Goal: Task Accomplishment & Management: Complete application form

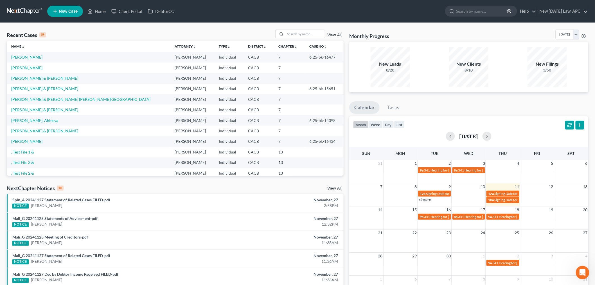
click at [42, 102] on td "[PERSON_NAME] & [PERSON_NAME] [PERSON_NAME][GEOGRAPHIC_DATA]" at bounding box center [88, 99] width 163 height 10
click at [43, 100] on link "[PERSON_NAME] & [PERSON_NAME] [PERSON_NAME][GEOGRAPHIC_DATA]" at bounding box center [80, 99] width 139 height 5
select select "6"
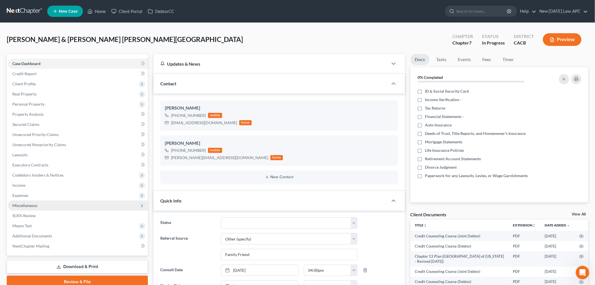
scroll to position [2918, 0]
click at [32, 195] on span "Expenses" at bounding box center [78, 195] width 140 height 10
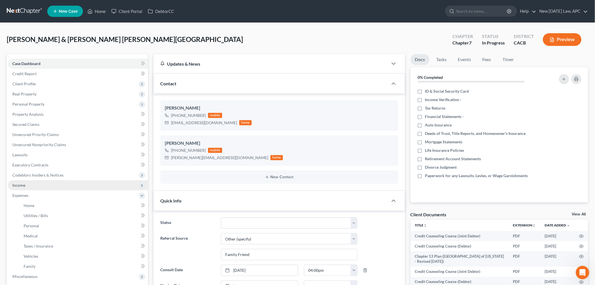
click at [28, 187] on span "Income" at bounding box center [78, 185] width 140 height 10
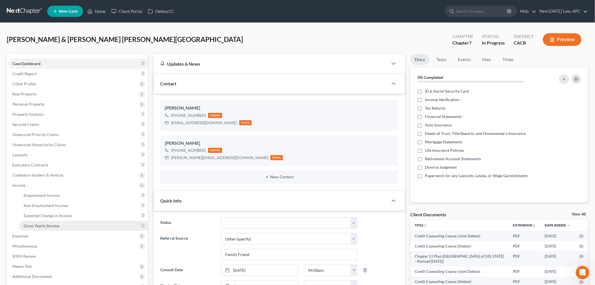
click at [46, 222] on link "Gross Yearly Income" at bounding box center [83, 226] width 129 height 10
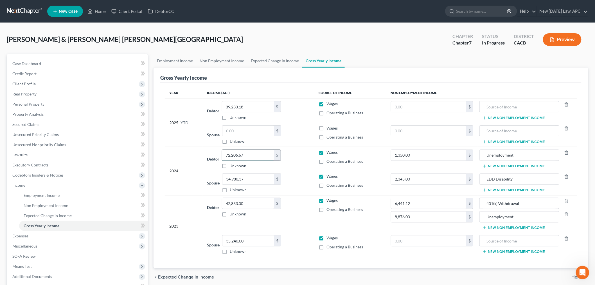
click at [252, 156] on input "72,206.67" at bounding box center [248, 155] width 52 height 11
type input "68,053.25"
click at [252, 181] on input "34,980.37" at bounding box center [249, 179] width 52 height 11
type input "31,777.73"
click at [255, 204] on input "42,833.00" at bounding box center [248, 203] width 52 height 11
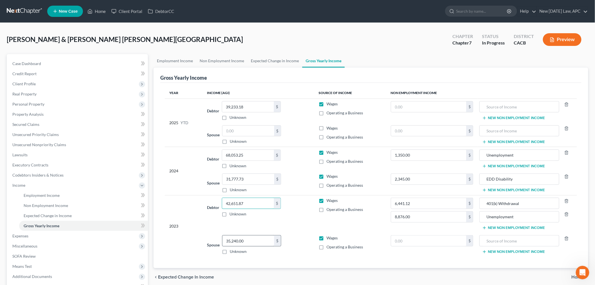
type input "42,651.87"
click at [245, 241] on input "35,240.00" at bounding box center [249, 240] width 52 height 11
click at [252, 241] on input "35,240.00" at bounding box center [249, 240] width 52 height 11
type input "35,240.12"
click at [415, 229] on td "6,441.12 $ 8,876.00 $" at bounding box center [433, 213] width 92 height 37
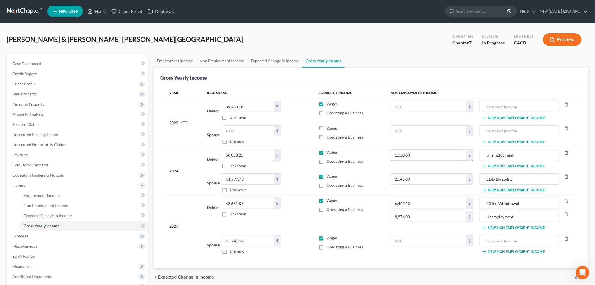
click at [427, 156] on input "1,350.00" at bounding box center [428, 155] width 75 height 11
type input "2,824.00"
click at [426, 177] on input "2,345.00" at bounding box center [428, 179] width 75 height 11
type input "0"
drag, startPoint x: 522, startPoint y: 178, endPoint x: 477, endPoint y: 177, distance: 44.8
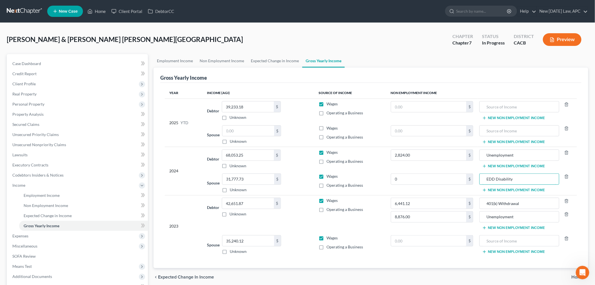
click at [477, 177] on tr "Spouse 31,777.73 $ Unknown Balance Undetermined 31,777.73 $ Unknown Wages Opera…" at bounding box center [371, 183] width 412 height 24
click at [438, 169] on td "2,824.00 $" at bounding box center [433, 159] width 92 height 24
click at [401, 176] on input "0" at bounding box center [428, 179] width 75 height 11
click at [381, 172] on td "Wages Operating a Business" at bounding box center [351, 183] width 72 height 24
click at [405, 237] on input "text" at bounding box center [428, 240] width 75 height 11
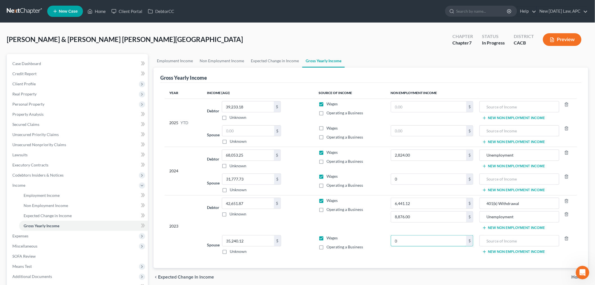
type input "0"
click at [412, 124] on td "$" at bounding box center [433, 135] width 92 height 24
click at [409, 130] on input "text" at bounding box center [428, 130] width 75 height 11
type input "0"
click at [423, 107] on input "text" at bounding box center [428, 106] width 75 height 11
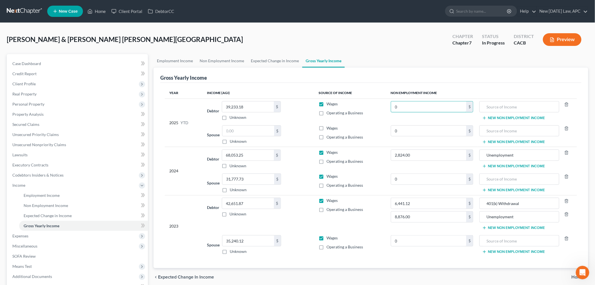
type input "0"
click at [403, 75] on div "Gross Yearly Income" at bounding box center [370, 75] width 421 height 15
click at [236, 134] on input "text" at bounding box center [249, 130] width 52 height 11
click at [242, 129] on input "text" at bounding box center [249, 130] width 52 height 11
paste input "0.1439h"
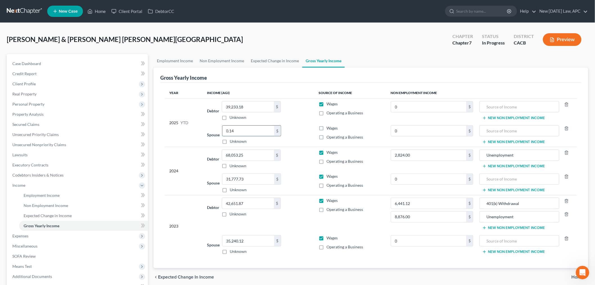
paste input "0.1439h"
drag, startPoint x: 240, startPoint y: 131, endPoint x: 220, endPoint y: 129, distance: 19.6
click at [220, 129] on div "Spouse 0.14 $ Unknown Balance Undetermined 0.14 $ Unknown" at bounding box center [258, 134] width 103 height 19
click at [239, 130] on input "0.14" at bounding box center [249, 130] width 52 height 11
click at [238, 131] on input "0.14" at bounding box center [249, 130] width 52 height 11
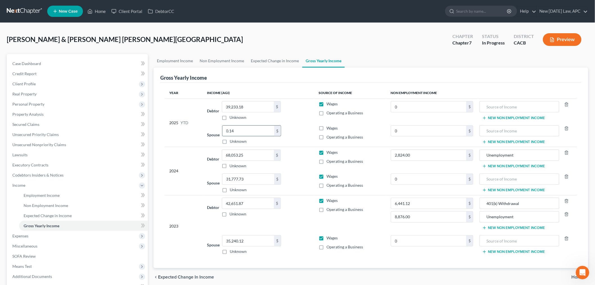
paste input "5,131.76"
type input "5,131.76"
click at [193, 128] on div "2025 YTD" at bounding box center [183, 122] width 29 height 43
click at [327, 129] on label "Wages" at bounding box center [332, 128] width 11 height 6
click at [329, 129] on input "Wages" at bounding box center [331, 127] width 4 height 4
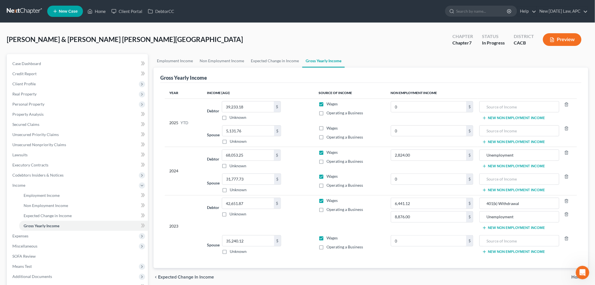
checkbox input "true"
click at [97, 11] on link "Home" at bounding box center [97, 11] width 24 height 10
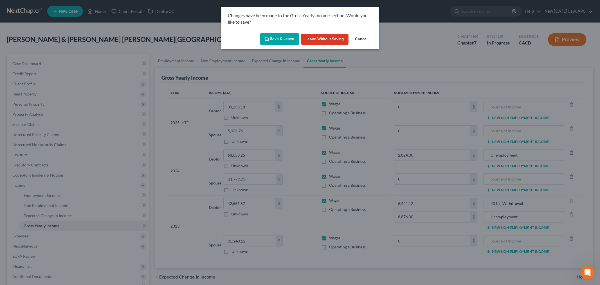
drag, startPoint x: 289, startPoint y: 38, endPoint x: 124, endPoint y: 2, distance: 169.1
click at [289, 38] on button "Save & Leave" at bounding box center [279, 39] width 39 height 12
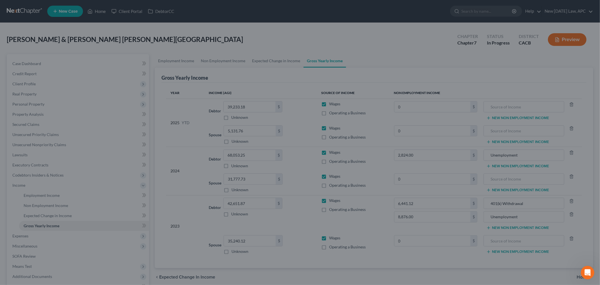
type input "0.00"
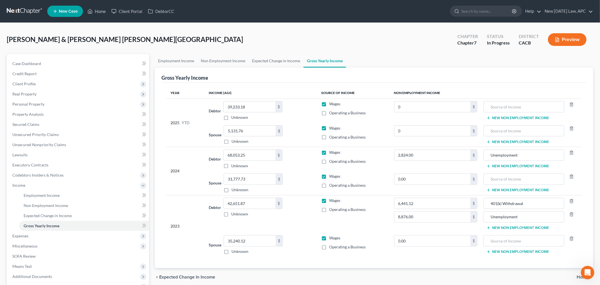
type input "0.00"
